Goal: Task Accomplishment & Management: Manage account settings

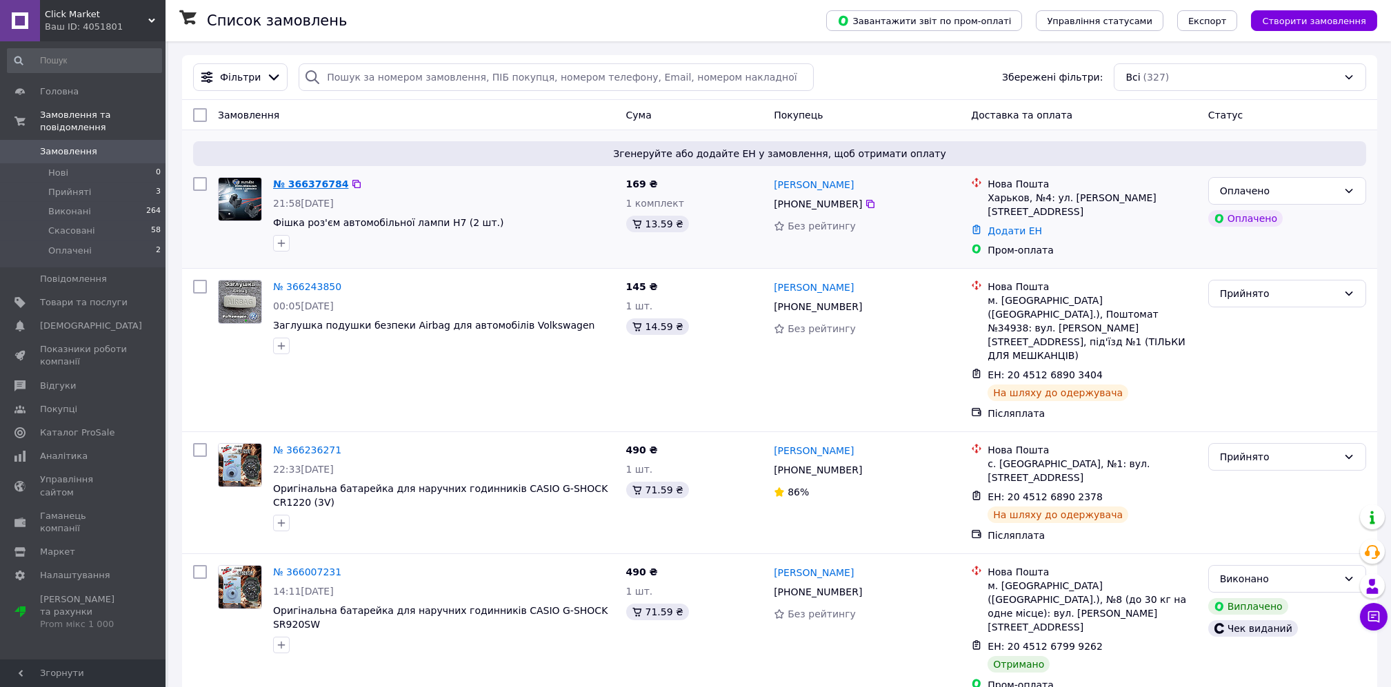
click at [302, 186] on link "№ 366376784" at bounding box center [310, 184] width 75 height 11
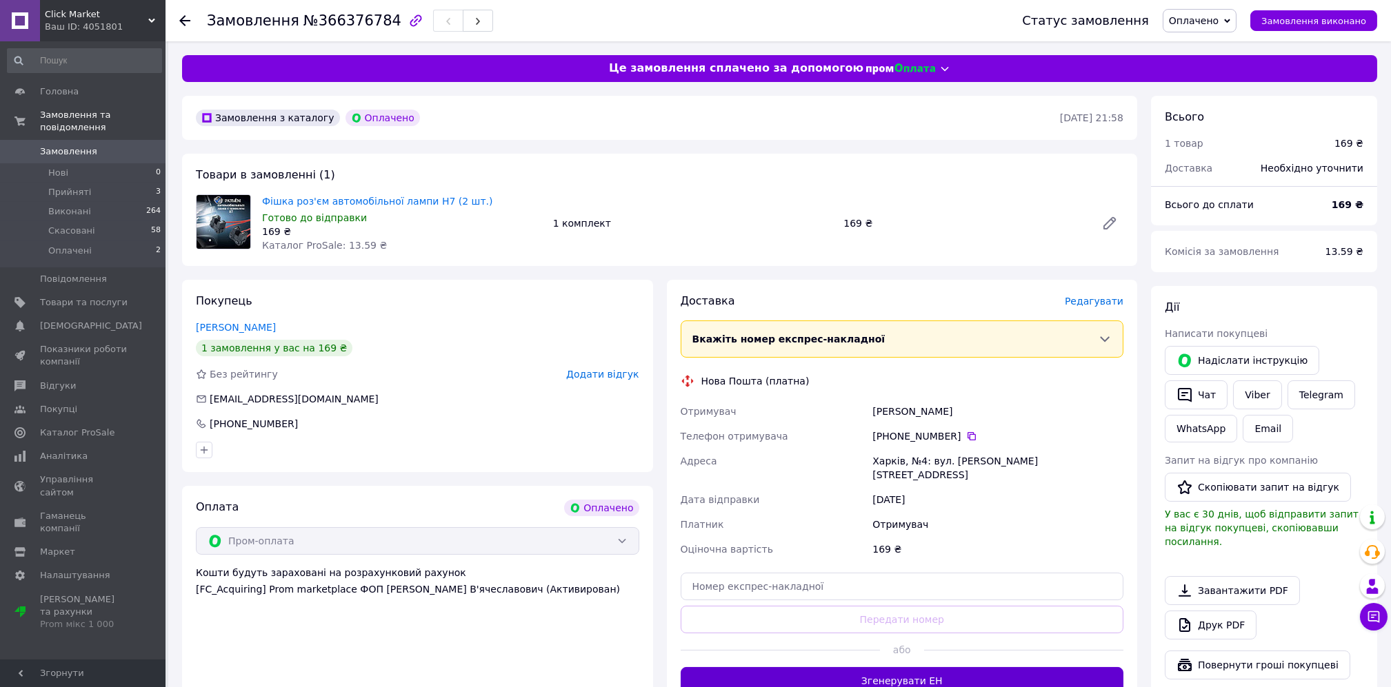
click at [834, 668] on button "Згенерувати ЕН" at bounding box center [902, 681] width 443 height 28
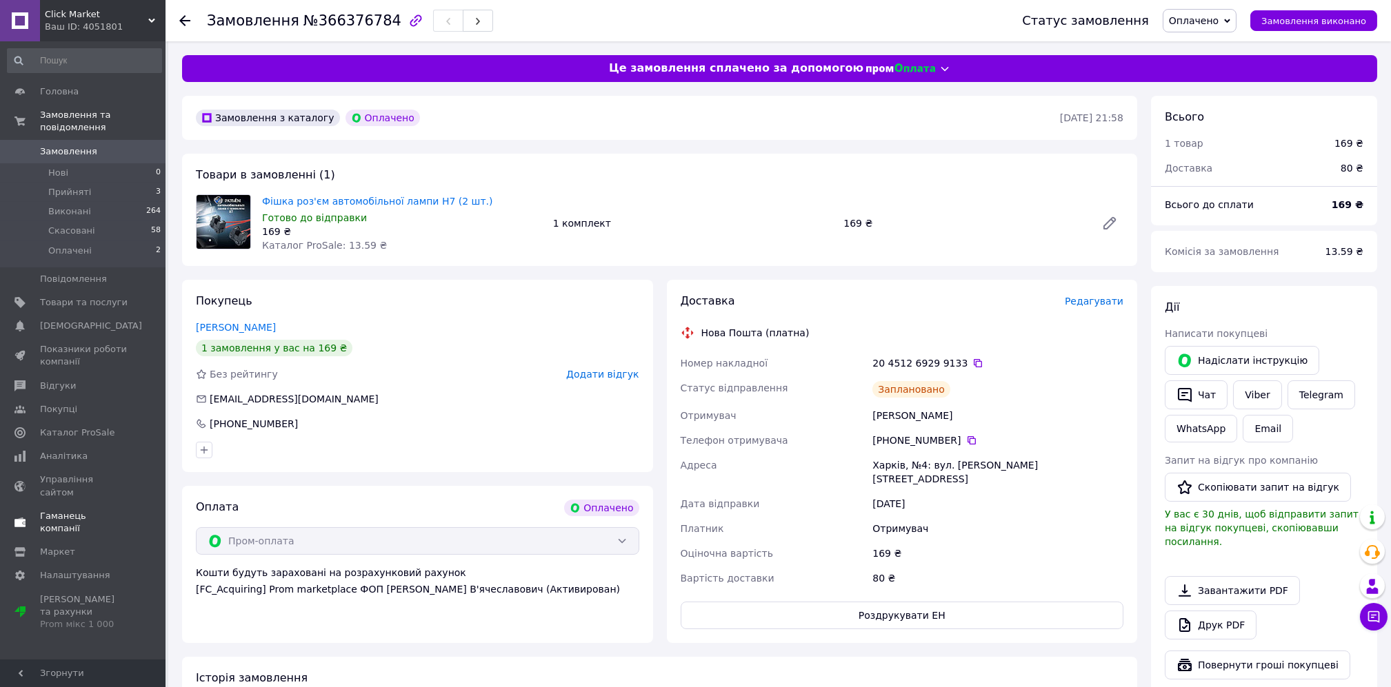
click at [60, 343] on span "Показники роботи компанії" at bounding box center [84, 355] width 88 height 25
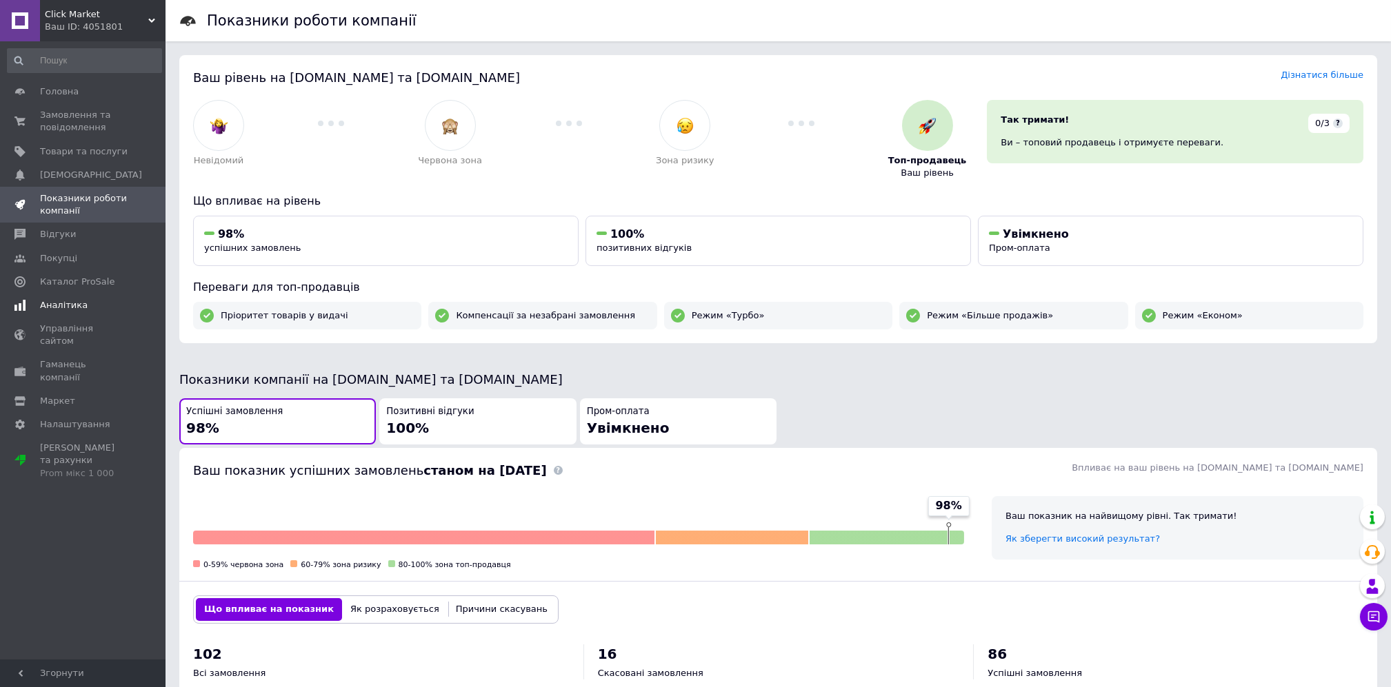
click at [49, 306] on span "Аналітика" at bounding box center [64, 305] width 48 height 12
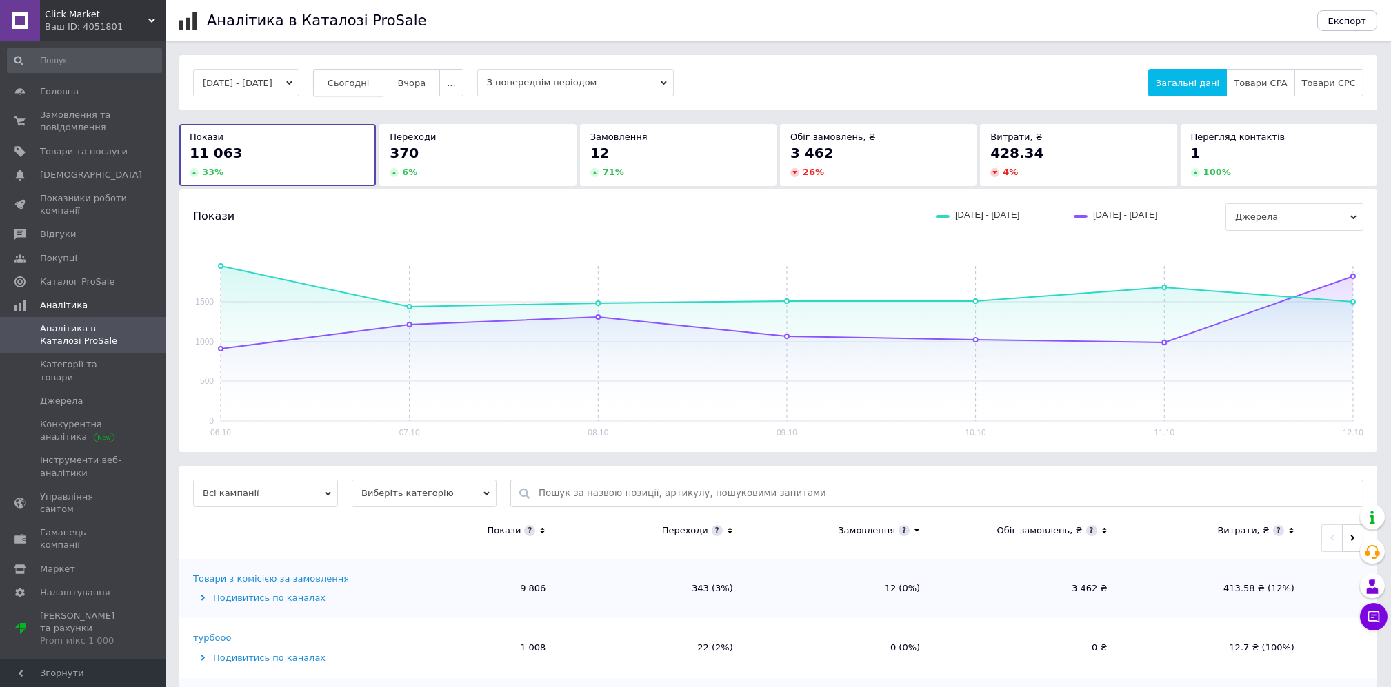
click at [354, 81] on span "Сьогодні" at bounding box center [349, 83] width 42 height 10
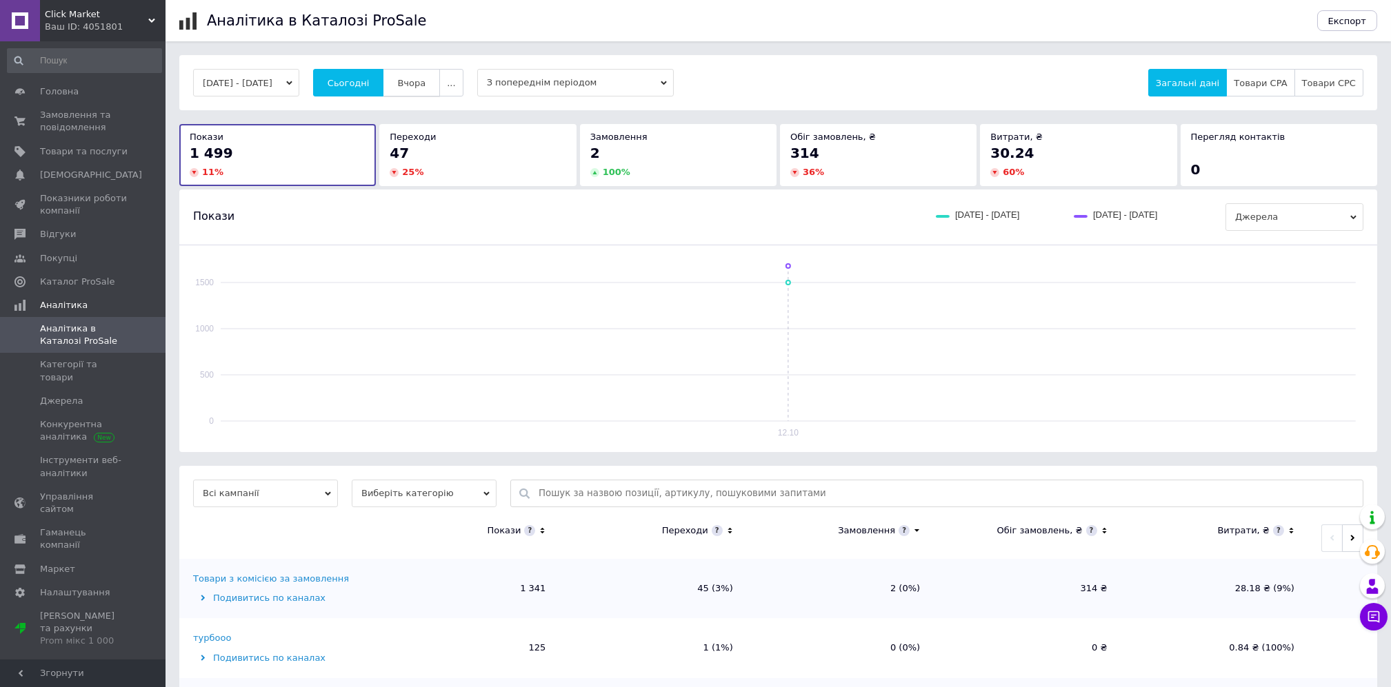
click at [425, 83] on span "Вчора" at bounding box center [411, 83] width 28 height 10
click at [74, 125] on span "Замовлення та повідомлення" at bounding box center [84, 121] width 88 height 25
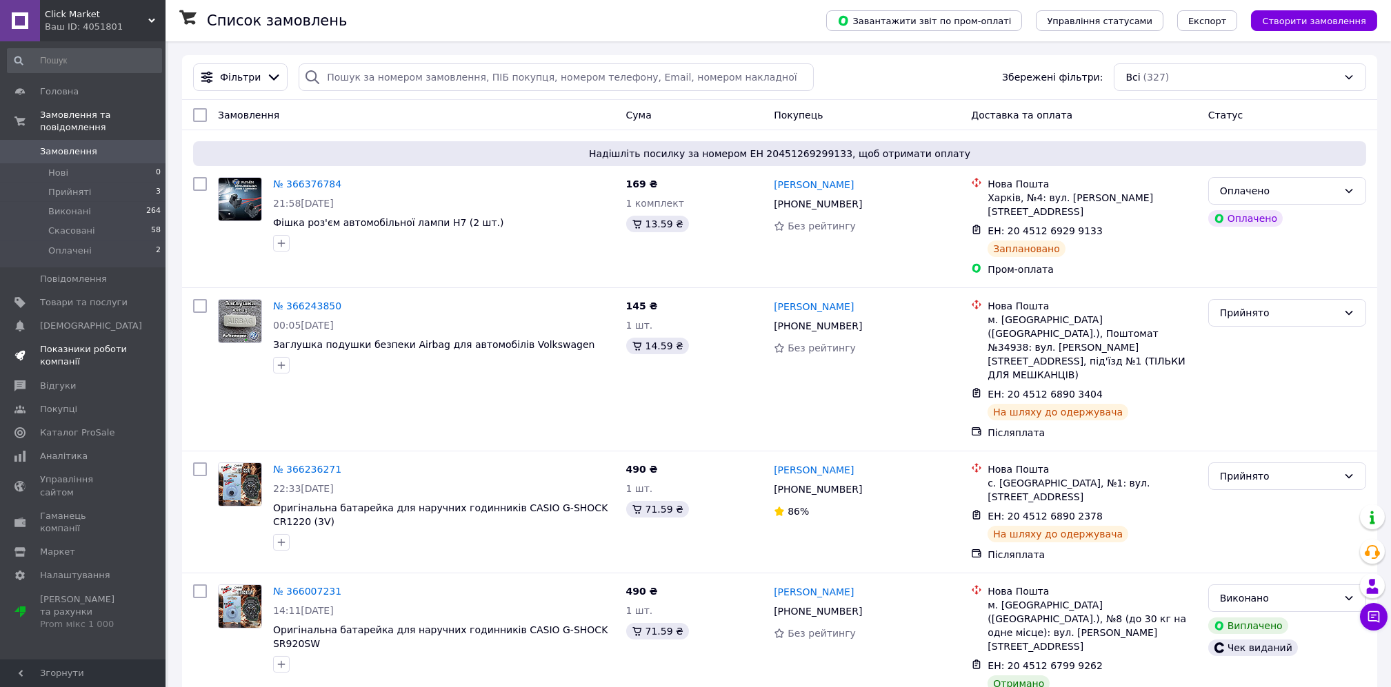
click at [68, 343] on span "Показники роботи компанії" at bounding box center [84, 355] width 88 height 25
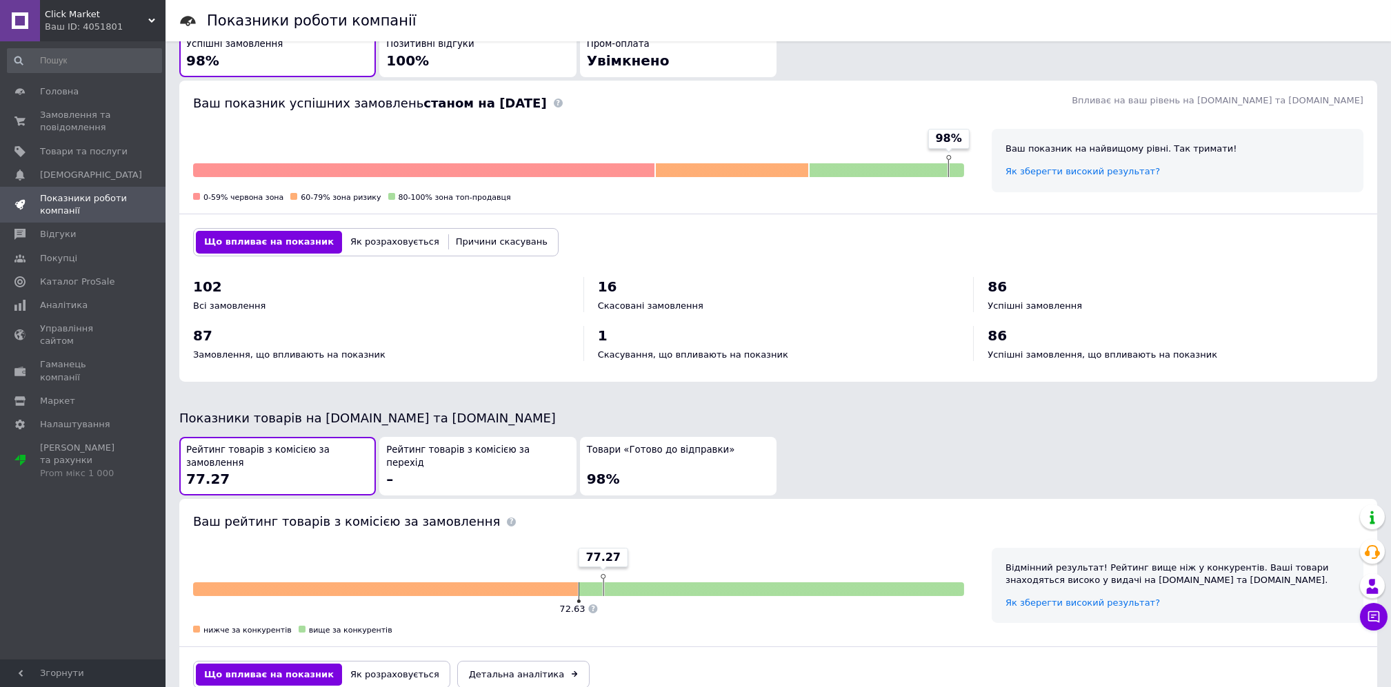
scroll to position [510, 0]
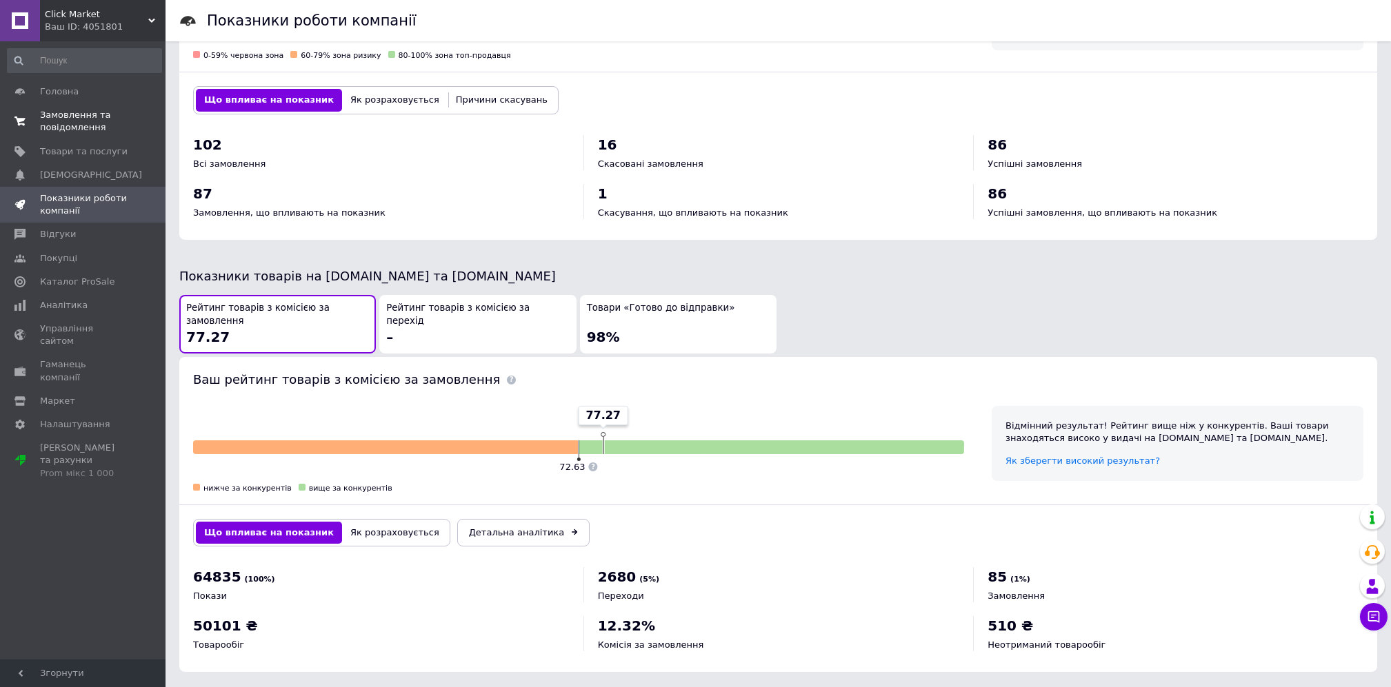
click at [79, 127] on span "Замовлення та повідомлення" at bounding box center [84, 121] width 88 height 25
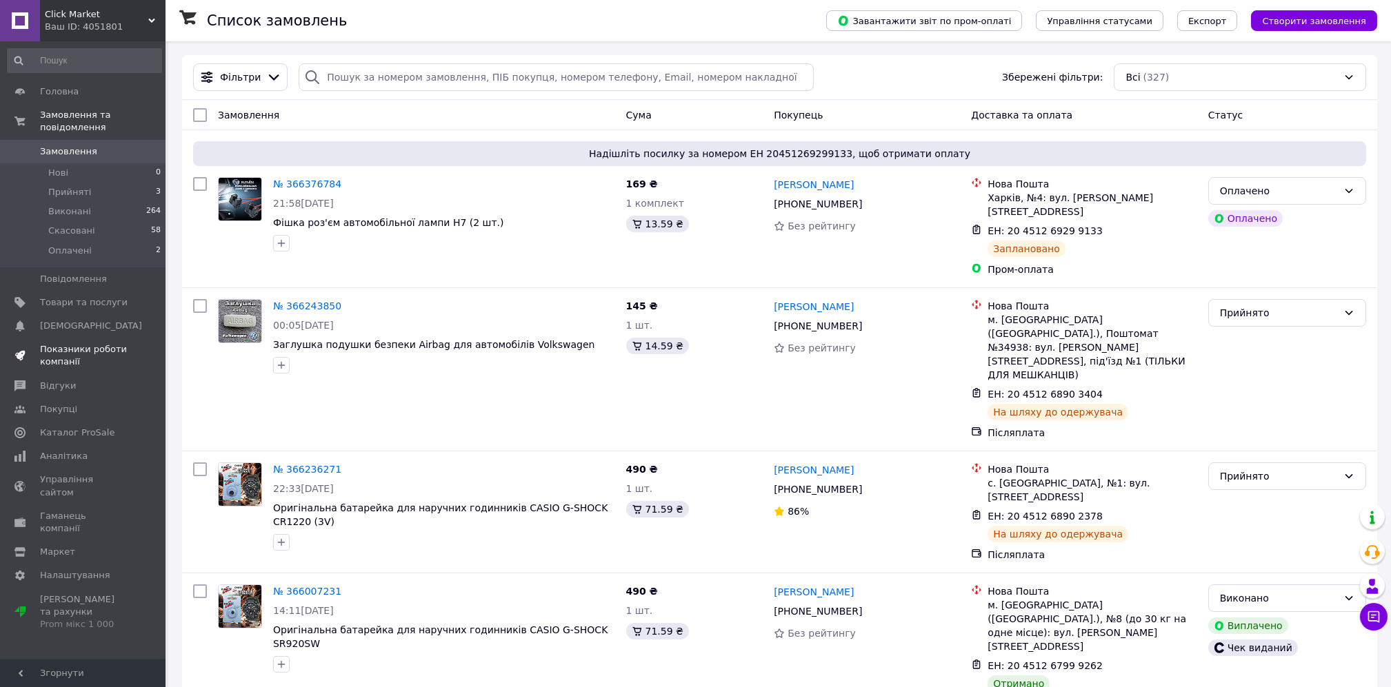
click at [79, 344] on span "Показники роботи компанії" at bounding box center [84, 355] width 88 height 25
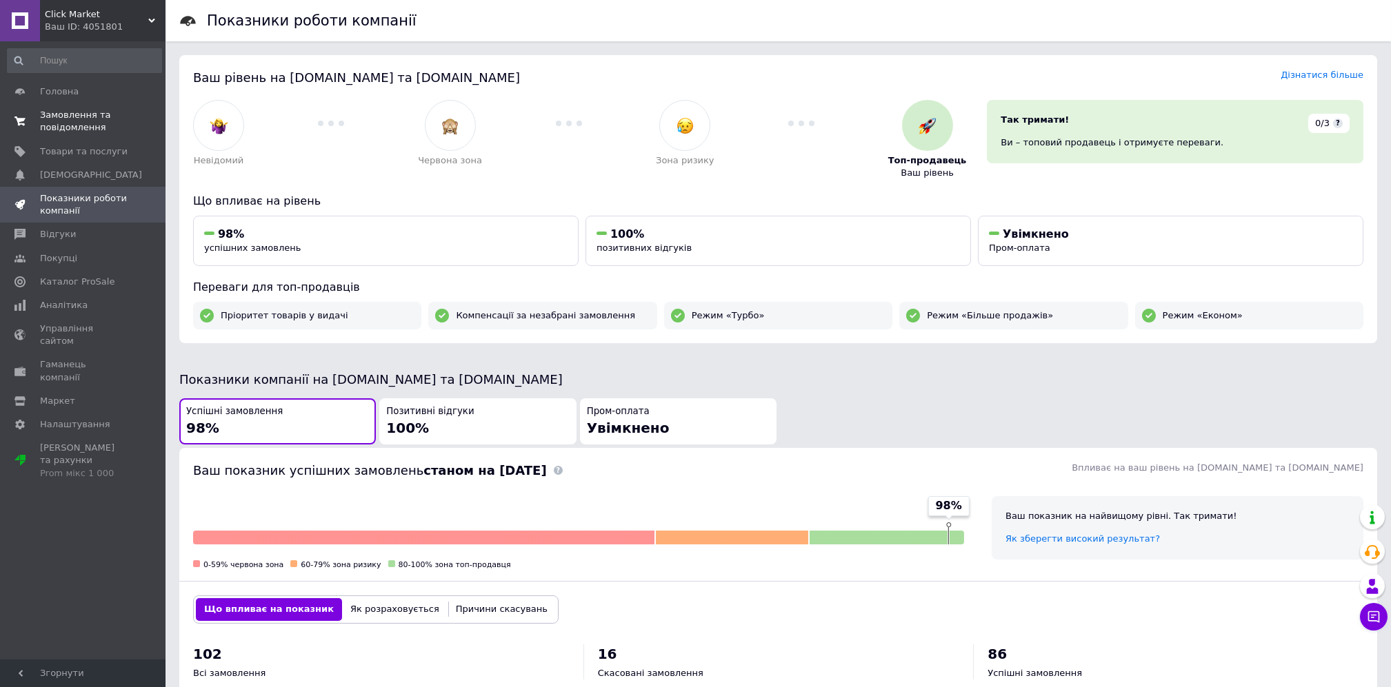
click at [91, 132] on span "Замовлення та повідомлення" at bounding box center [84, 121] width 88 height 25
